Goal: Find specific page/section: Find specific page/section

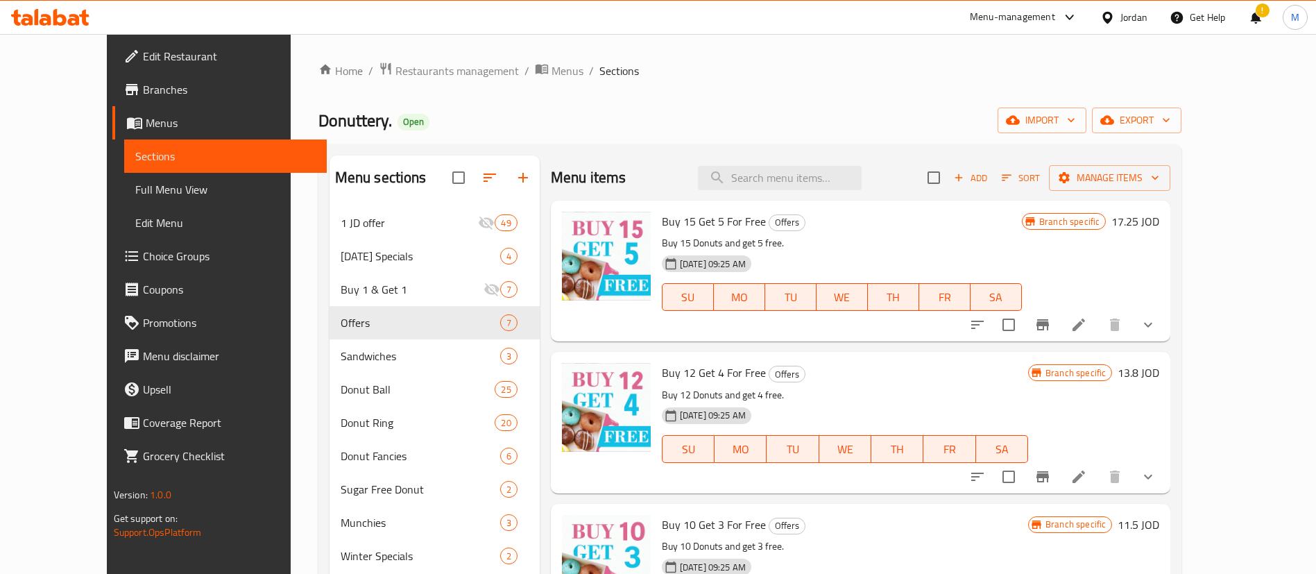
click at [395, 62] on span "Restaurants management" at bounding box center [457, 70] width 124 height 17
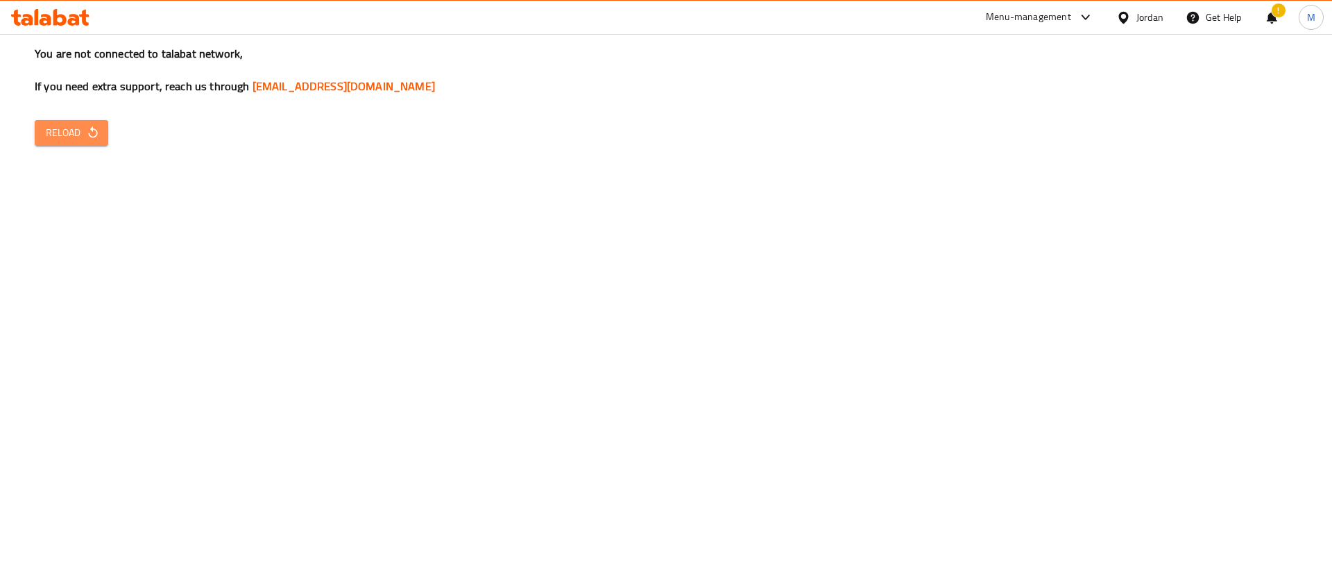
click at [92, 120] on button "Reload" at bounding box center [72, 133] width 74 height 26
click at [67, 126] on span "Reload" at bounding box center [71, 132] width 51 height 17
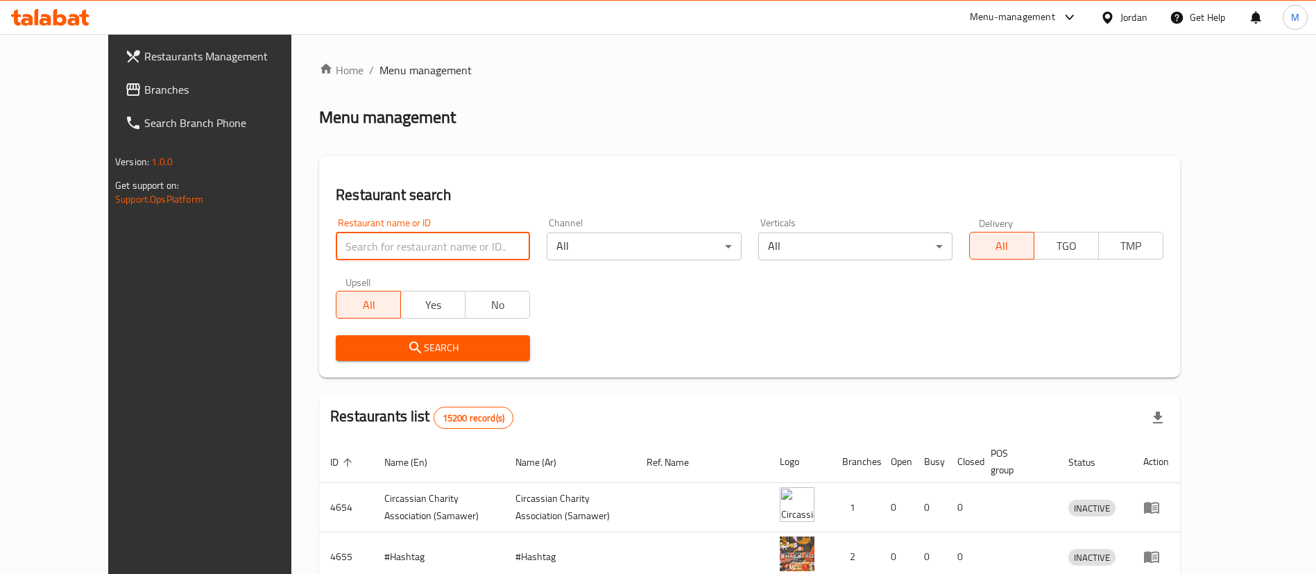
click at [408, 251] on input "search" at bounding box center [433, 246] width 194 height 28
type input "donuts factory"
click button "Search" at bounding box center [433, 348] width 194 height 26
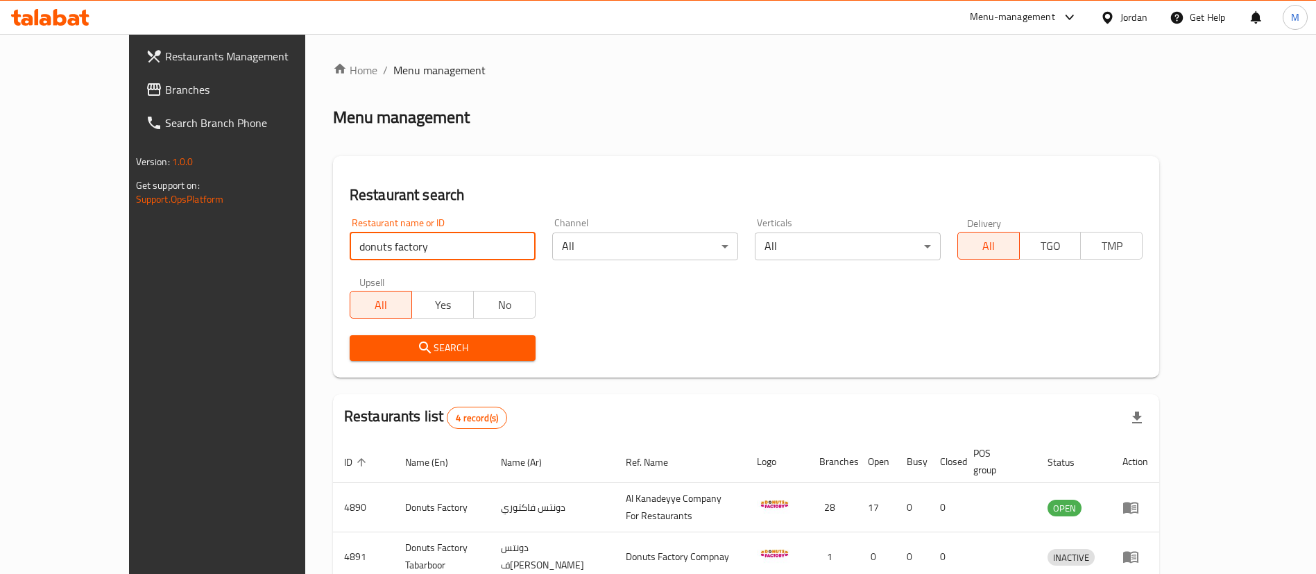
scroll to position [166, 0]
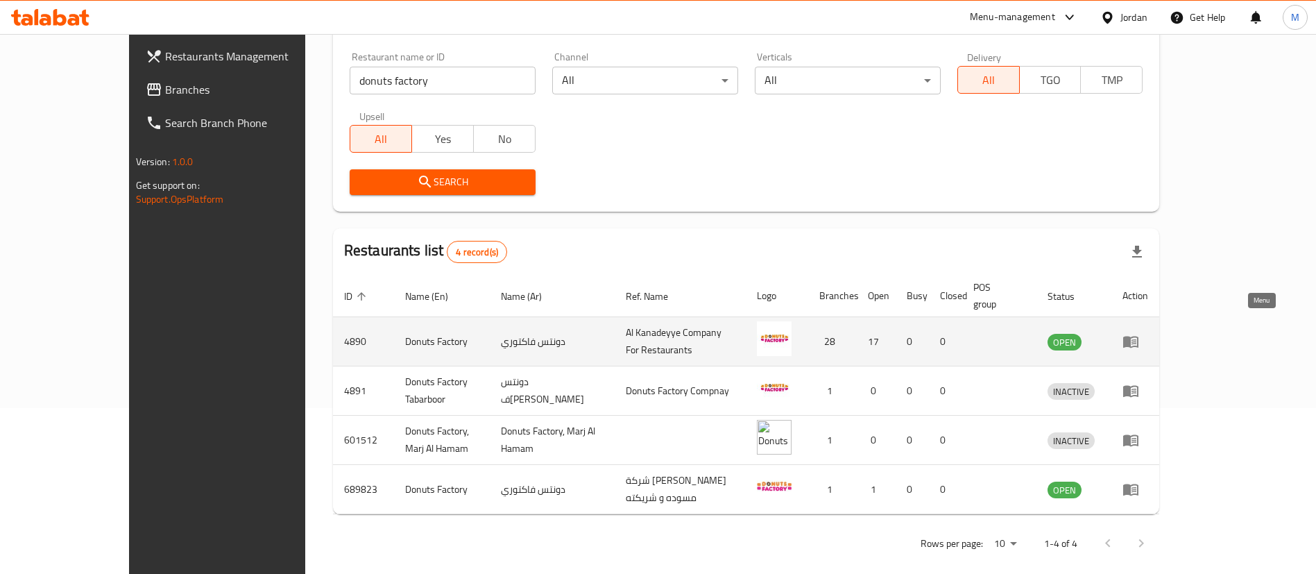
click at [1139, 333] on icon "enhanced table" at bounding box center [1131, 341] width 17 height 17
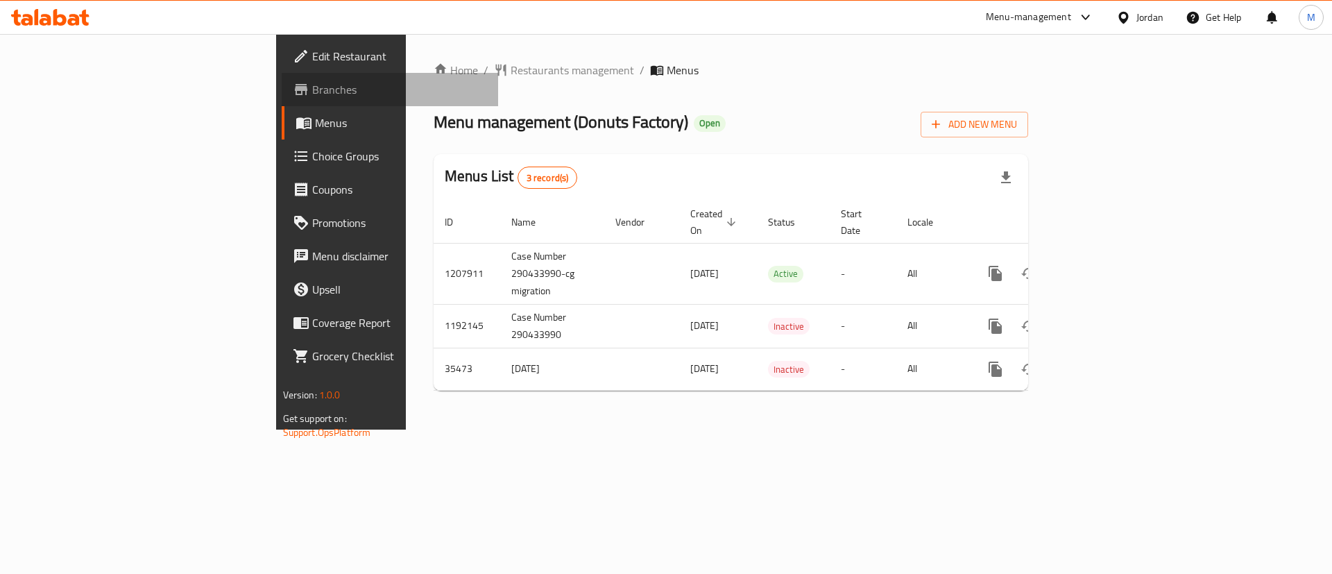
click at [312, 83] on span "Branches" at bounding box center [400, 89] width 176 height 17
